Goal: Go to known website: Access a specific website the user already knows

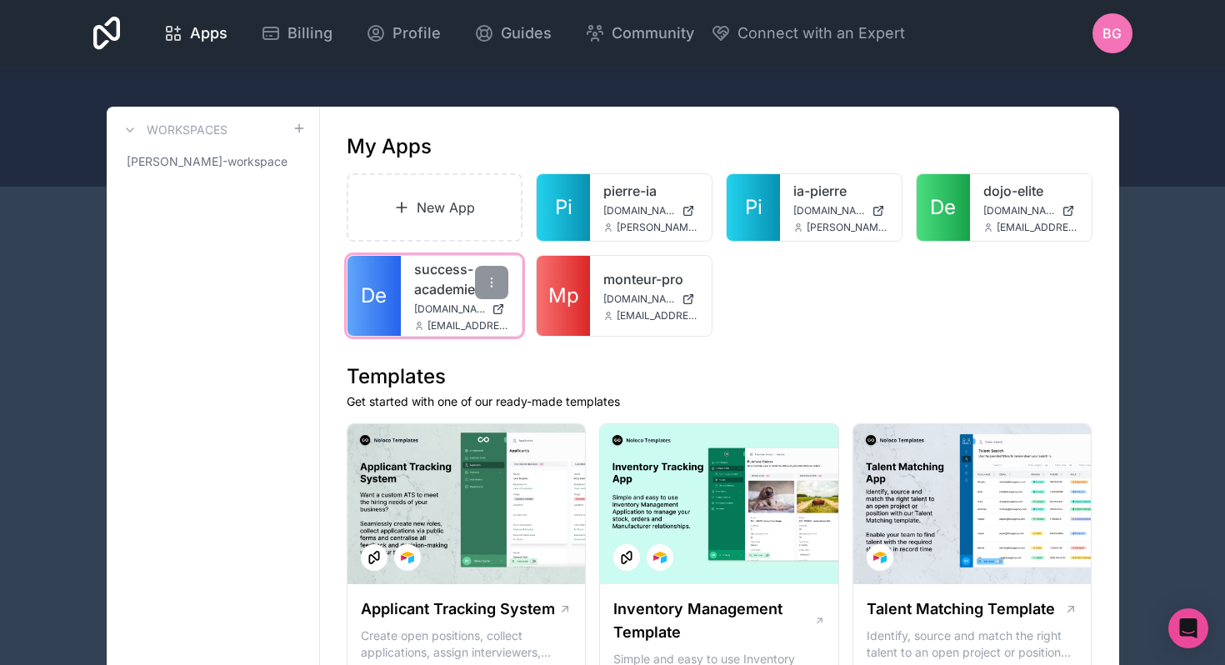
click at [427, 315] on span "[DOMAIN_NAME]" at bounding box center [450, 308] width 72 height 13
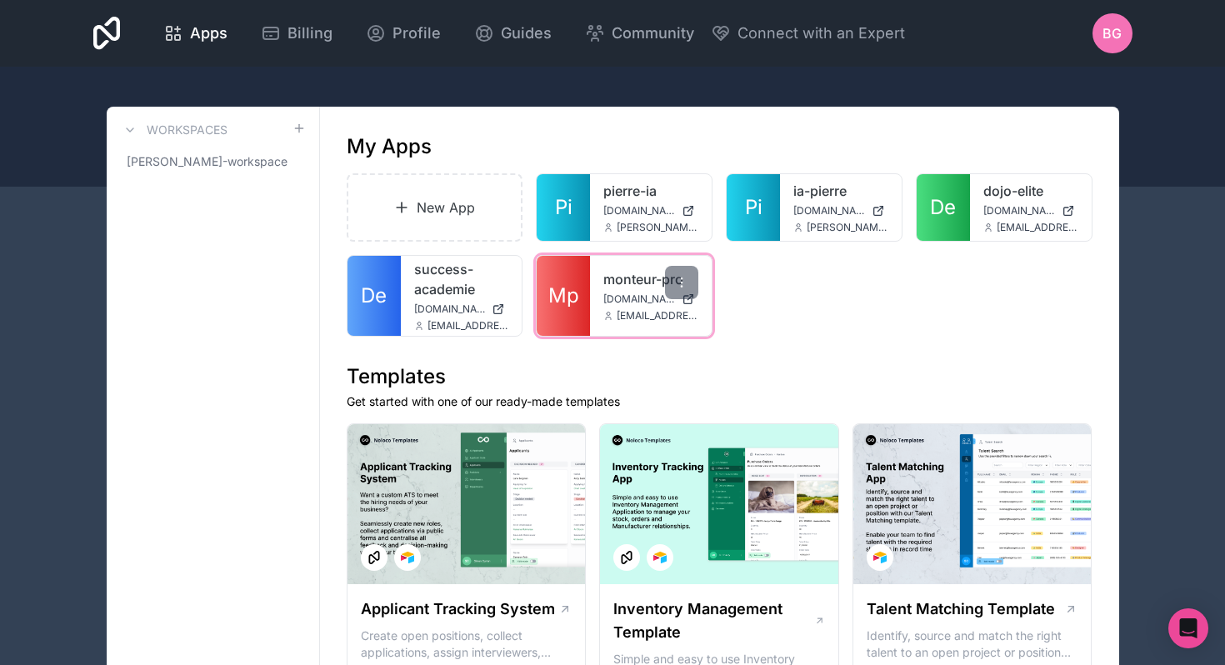
click at [628, 289] on div "monteur-pro [DOMAIN_NAME] [EMAIL_ADDRESS][DOMAIN_NAME]" at bounding box center [651, 296] width 122 height 80
click at [582, 278] on link "Mp" at bounding box center [563, 296] width 53 height 80
